Goal: Task Accomplishment & Management: Complete application form

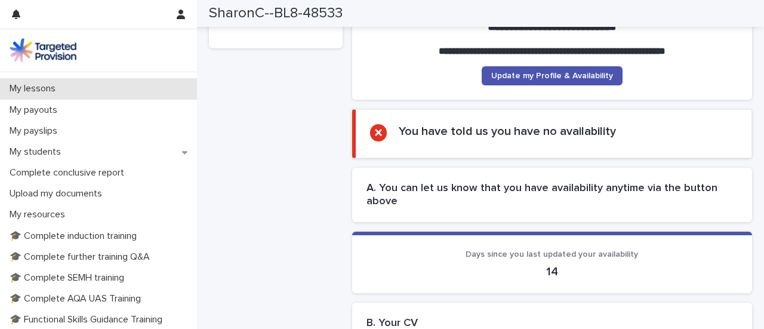
scroll to position [160, 0]
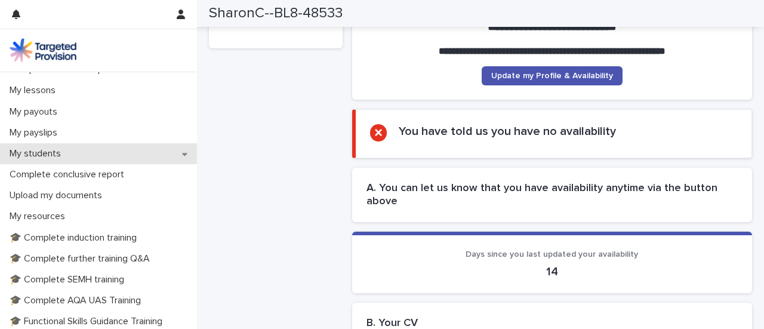
click at [182, 155] on icon at bounding box center [184, 154] width 5 height 3
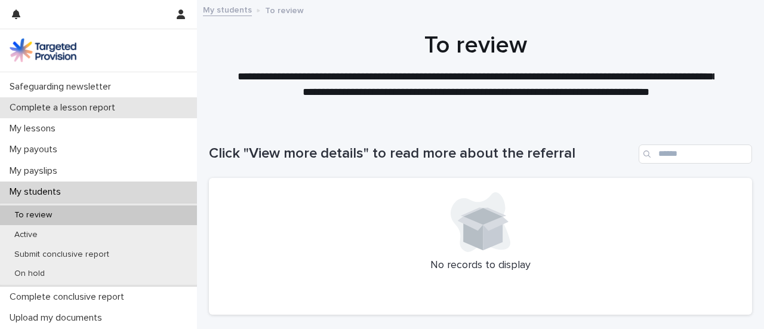
scroll to position [125, 0]
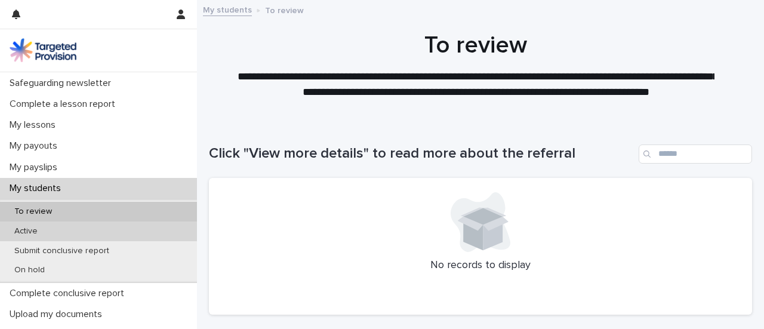
click at [48, 231] on div "Active" at bounding box center [98, 231] width 197 height 20
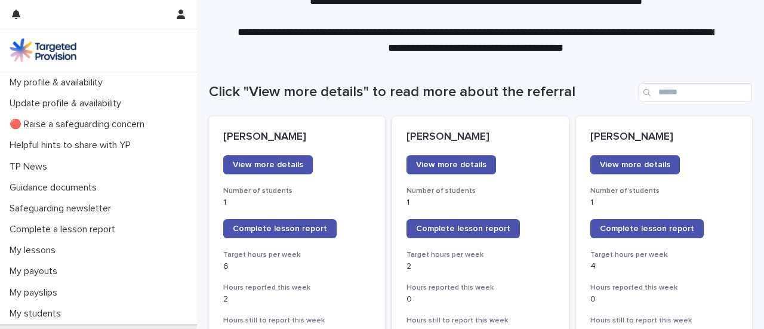
scroll to position [97, 0]
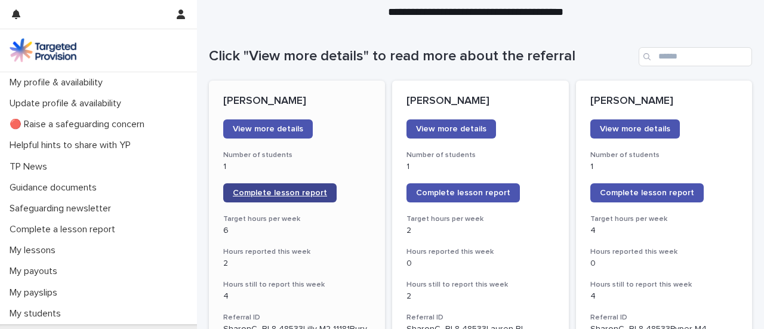
click at [284, 190] on span "Complete lesson report" at bounding box center [280, 193] width 94 height 8
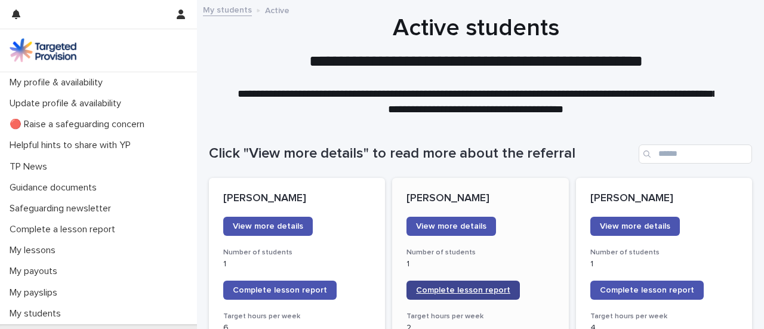
click at [439, 287] on span "Complete lesson report" at bounding box center [463, 290] width 94 height 8
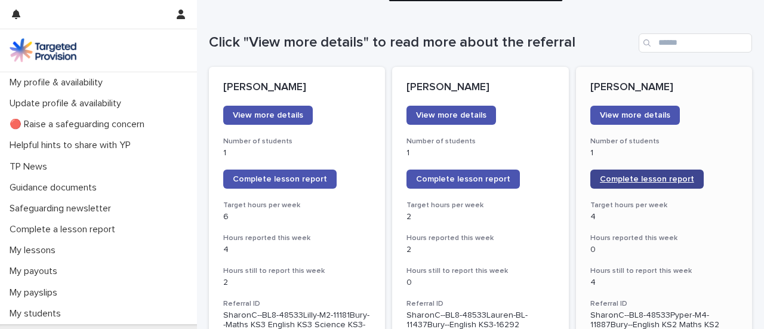
click at [632, 180] on span "Complete lesson report" at bounding box center [647, 179] width 94 height 8
